Goal: Task Accomplishment & Management: Manage account settings

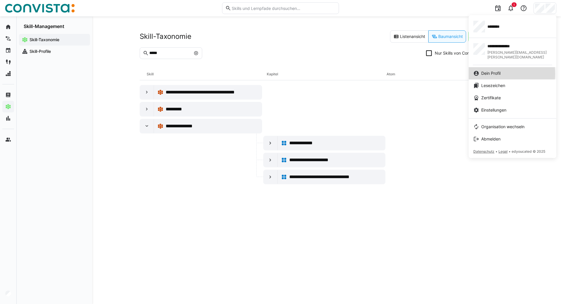
click at [488, 70] on span "Dein Profil" at bounding box center [490, 73] width 19 height 6
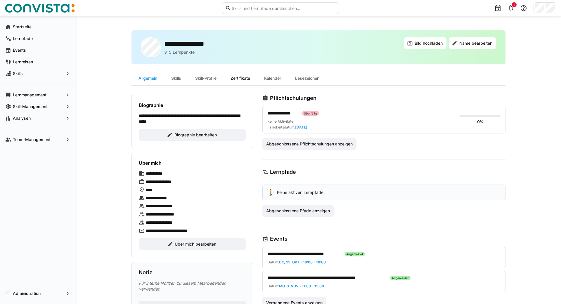
click at [243, 77] on div "Zertifikate" at bounding box center [241, 78] width 34 height 14
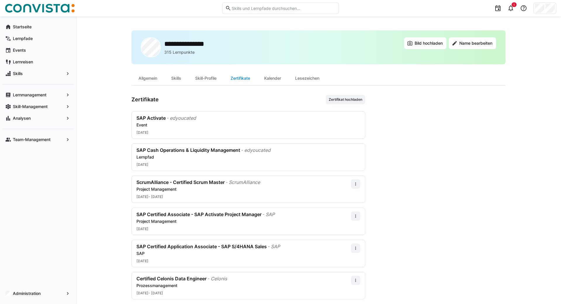
scroll to position [41, 0]
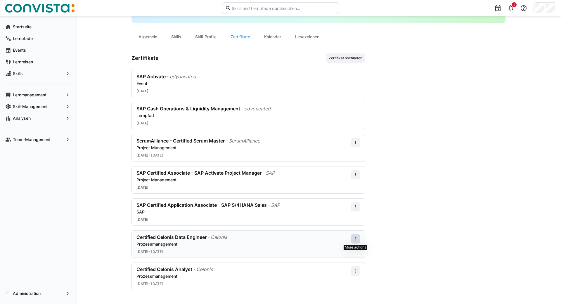
click at [354, 237] on eds-icon at bounding box center [355, 239] width 5 height 5
click at [393, 223] on app-user-profile-inner-container "Zertifikate Zertifikat hochladen SAP Activate - edyoucated Event 02.05.2025 SAP…" at bounding box center [318, 171] width 374 height 237
click at [0, 0] on app-navigation-label "Administration" at bounding box center [0, 0] width 0 height 0
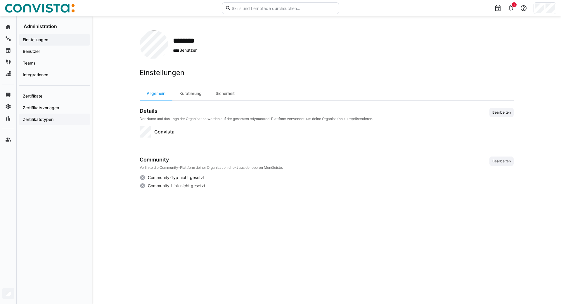
click at [0, 0] on app-navigation-label "Zertifikatstypen" at bounding box center [0, 0] width 0 height 0
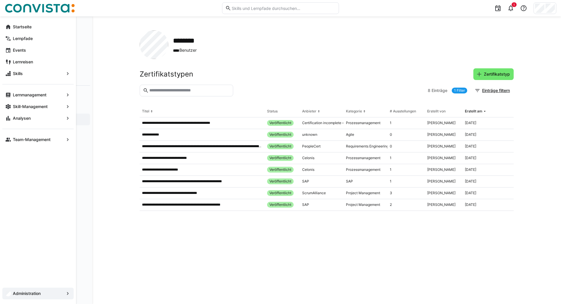
click at [7, 22] on div "Startseite" at bounding box center [37, 27] width 71 height 12
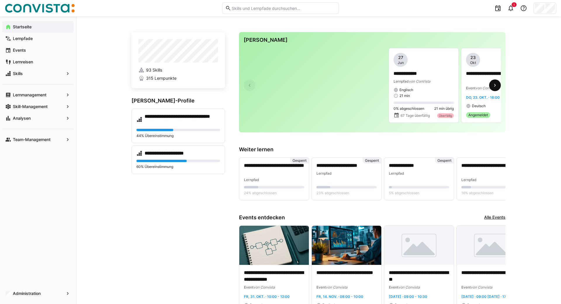
click at [493, 86] on eds-icon at bounding box center [495, 85] width 6 height 6
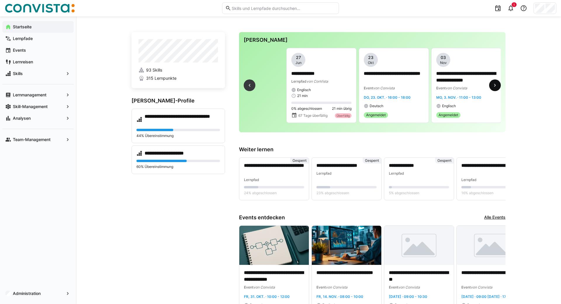
scroll to position [0, 103]
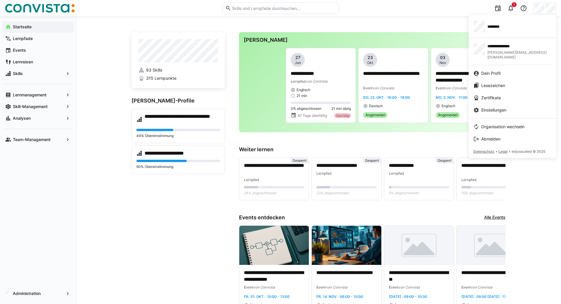
click at [24, 140] on div at bounding box center [280, 152] width 561 height 304
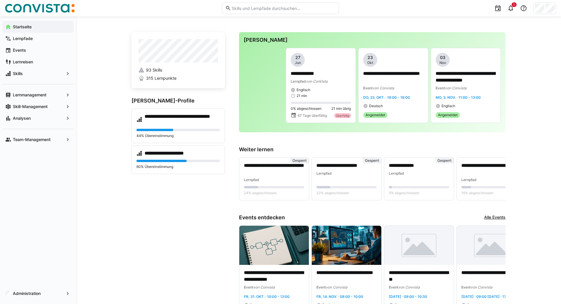
click at [0, 0] on app-navigation-label "Team-Management" at bounding box center [0, 0] width 0 height 0
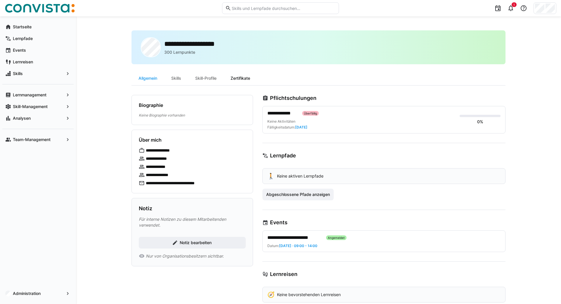
click at [247, 78] on div "Zertifikate" at bounding box center [241, 78] width 34 height 14
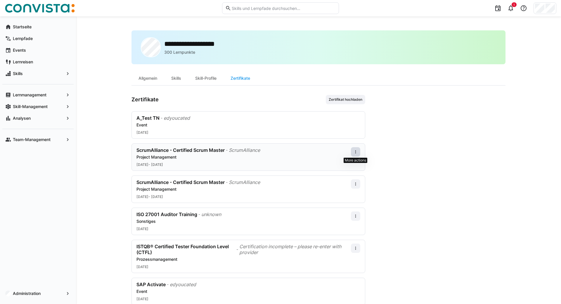
click at [355, 150] on eds-icon at bounding box center [355, 152] width 5 height 5
click at [395, 150] on app-user-profile-inner-container "Zertifikate Zertifikat hochladen A_Test TN - edyoucated Event 01.09.2025 ScrumA…" at bounding box center [318, 216] width 374 height 243
